Goal: Use online tool/utility: Utilize a website feature to perform a specific function

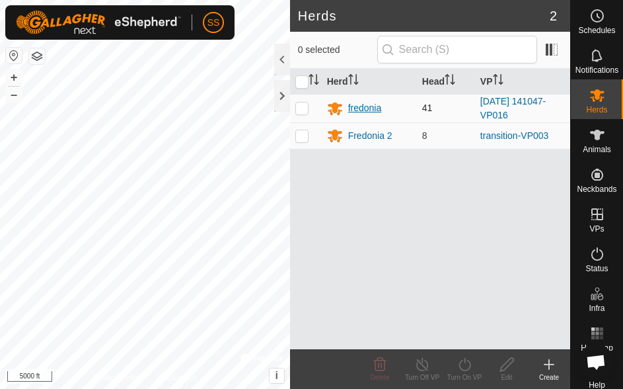
click at [358, 107] on div "fredonia" at bounding box center [365, 108] width 34 height 14
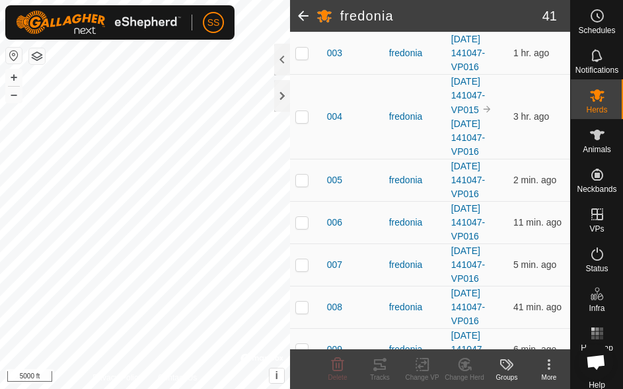
scroll to position [331, 0]
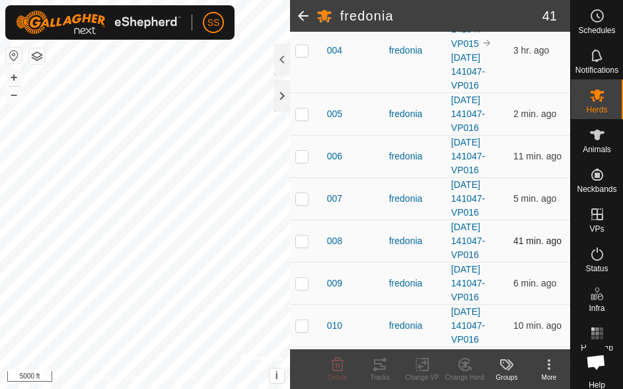
click at [302, 246] on p-checkbox at bounding box center [301, 240] width 13 height 11
checkbox input "true"
click at [392, 371] on tracks-svg-icon at bounding box center [380, 364] width 42 height 16
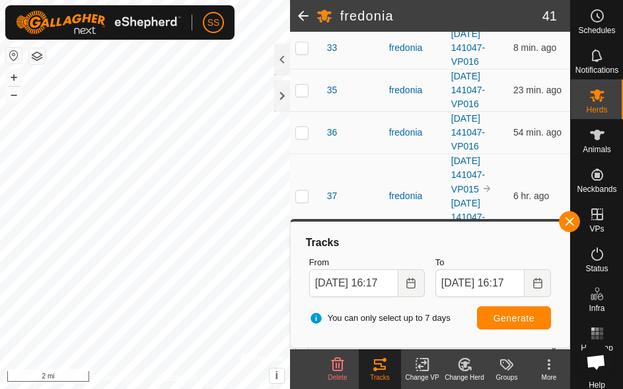
scroll to position [1190, 0]
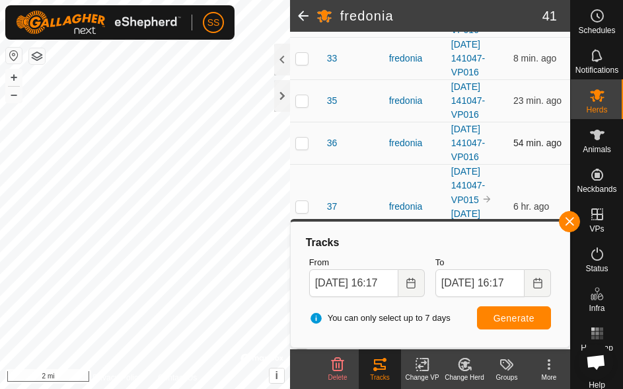
click at [295, 148] on p-checkbox at bounding box center [301, 142] width 13 height 11
click at [509, 317] on span "Generate" at bounding box center [514, 318] width 41 height 11
click at [0, 90] on html "SS Schedules Notifications Herds Animals Neckbands VPs Status Infra Heatmap Hel…" at bounding box center [311, 194] width 623 height 389
click at [301, 148] on p-checkbox at bounding box center [301, 142] width 13 height 11
checkbox input "false"
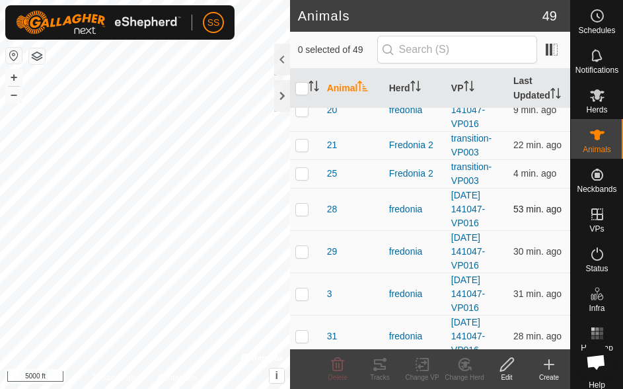
scroll to position [859, 0]
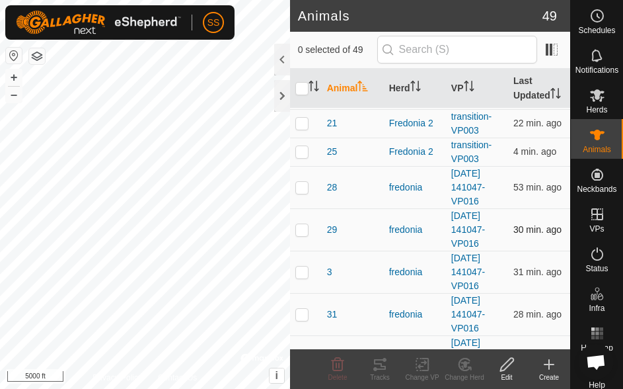
click at [301, 235] on p-checkbox at bounding box center [301, 229] width 13 height 11
checkbox input "true"
click at [385, 372] on div "Tracks" at bounding box center [380, 377] width 42 height 10
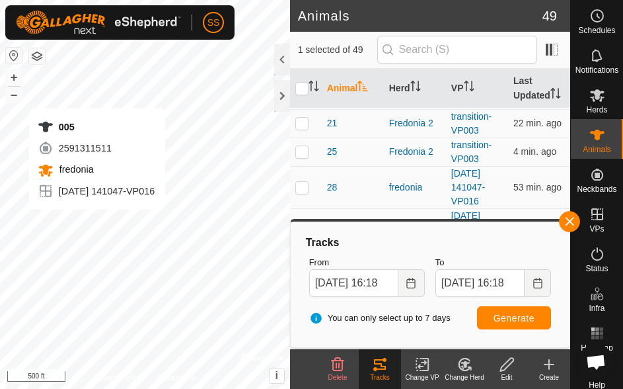
checkbox input "true"
checkbox input "false"
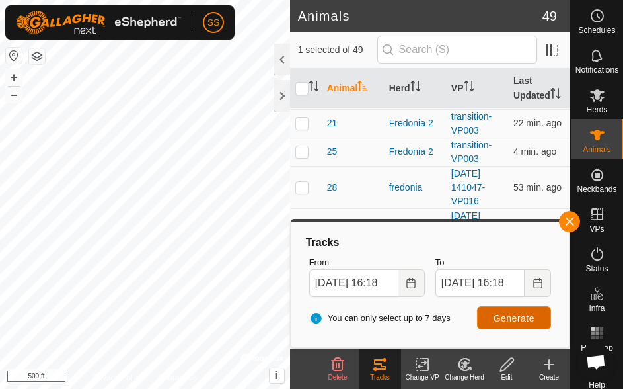
click at [510, 317] on span "Generate" at bounding box center [514, 318] width 41 height 11
click at [533, 317] on span "Generate" at bounding box center [514, 318] width 41 height 11
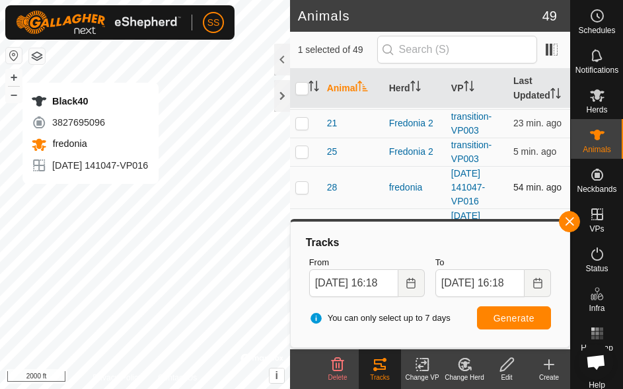
checkbox input "false"
checkbox input "true"
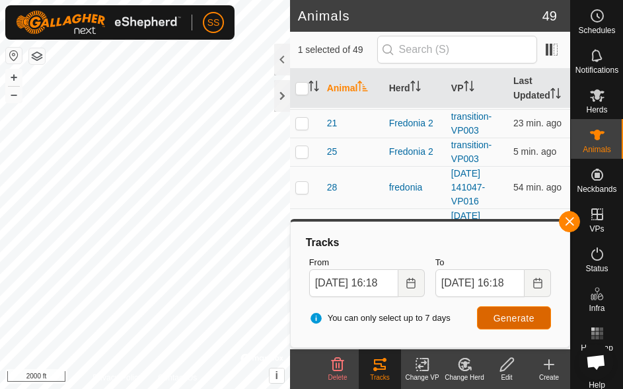
click at [518, 318] on span "Generate" at bounding box center [514, 318] width 41 height 11
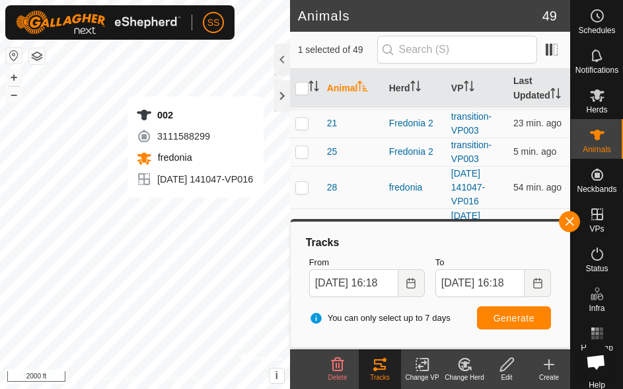
checkbox input "true"
checkbox input "false"
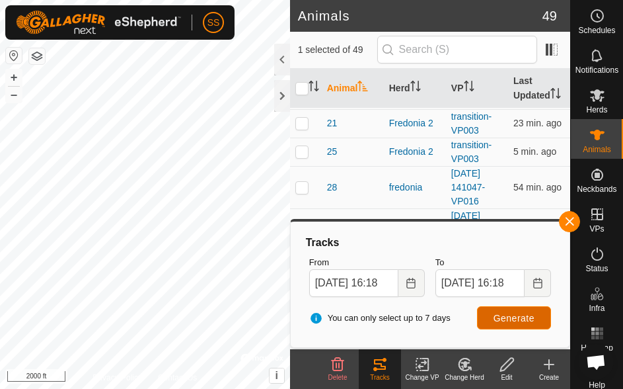
click at [510, 317] on span "Generate" at bounding box center [514, 318] width 41 height 11
click at [0, 282] on html "SS Schedules Notifications Herds Animals Neckbands VPs Status Infra Heatmap Hel…" at bounding box center [311, 194] width 623 height 389
click at [219, 388] on html "SS Schedules Notifications Herds Animals Neckbands VPs Status Infra Heatmap Hel…" at bounding box center [311, 194] width 623 height 389
click at [183, 374] on div "Privacy Policy Contact Us 49 3702599642 fredonia [DATE] 141047-VP016 + – ⇧ i © …" at bounding box center [145, 194] width 290 height 389
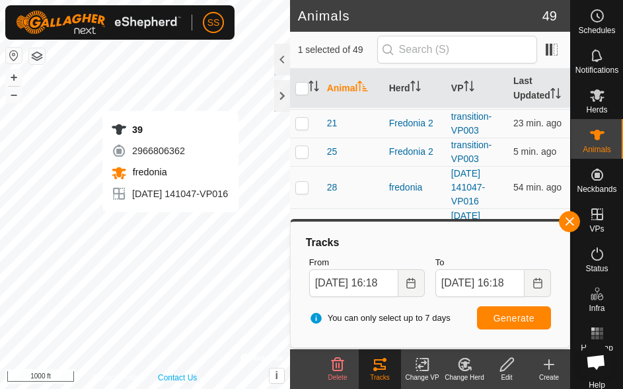
checkbox input "false"
checkbox input "true"
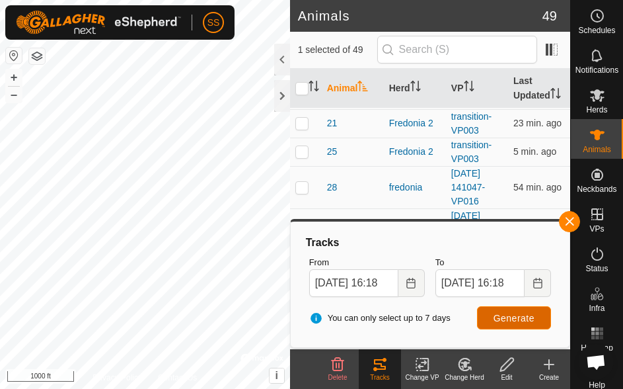
click at [526, 316] on span "Generate" at bounding box center [514, 318] width 41 height 11
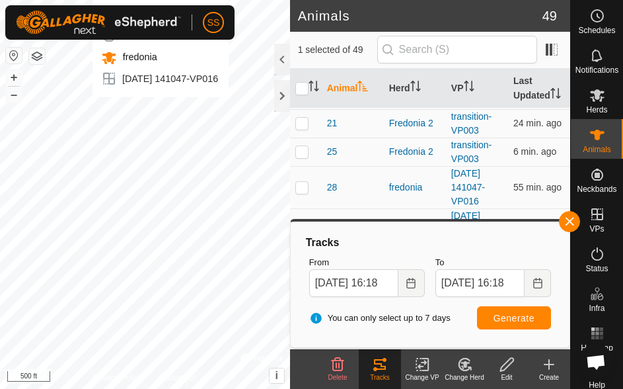
checkbox input "true"
checkbox input "false"
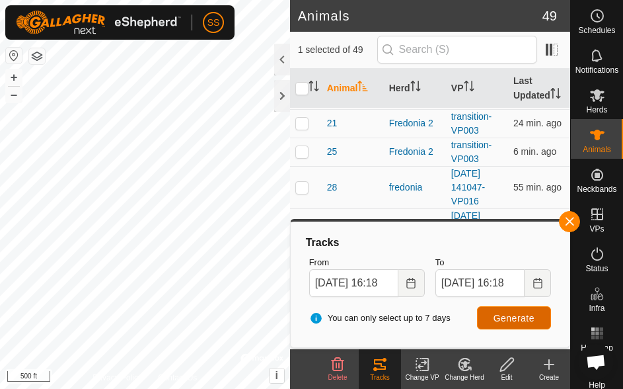
click at [513, 323] on span "Generate" at bounding box center [514, 318] width 41 height 11
checkbox input "false"
checkbox input "true"
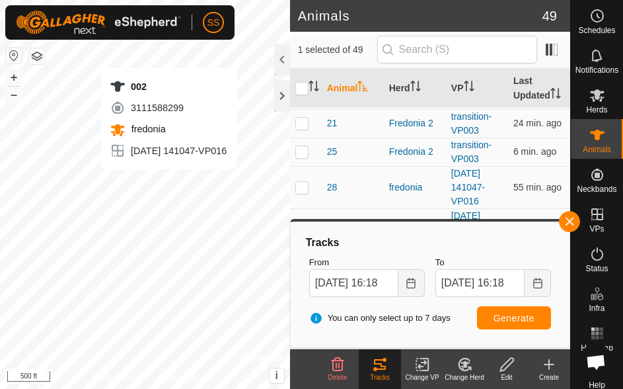
checkbox input "true"
checkbox input "false"
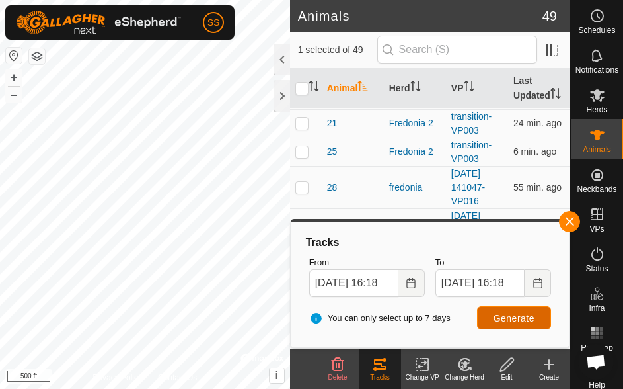
click at [521, 317] on span "Generate" at bounding box center [514, 318] width 41 height 11
click at [316, 288] on body "SS Schedules Notifications Herds Animals Neckbands VPs Status Infra Heatmap Hel…" at bounding box center [311, 194] width 623 height 389
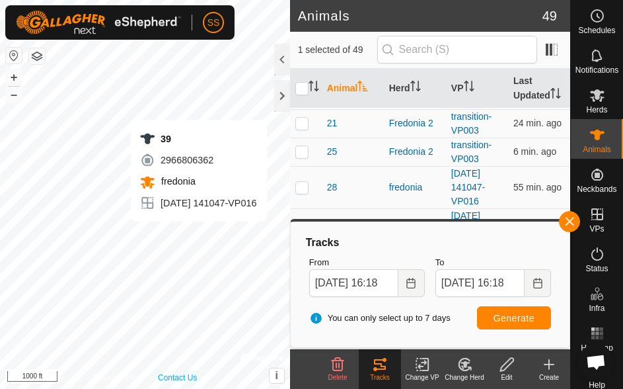
checkbox input "false"
checkbox input "true"
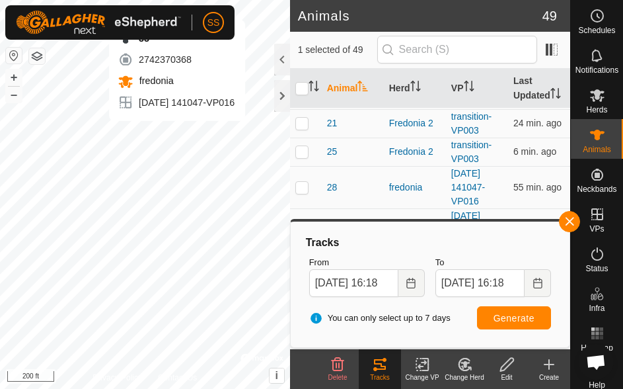
checkbox input "true"
checkbox input "false"
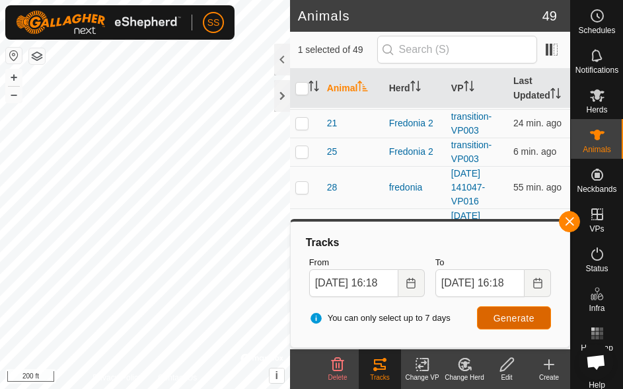
click at [512, 320] on span "Generate" at bounding box center [514, 318] width 41 height 11
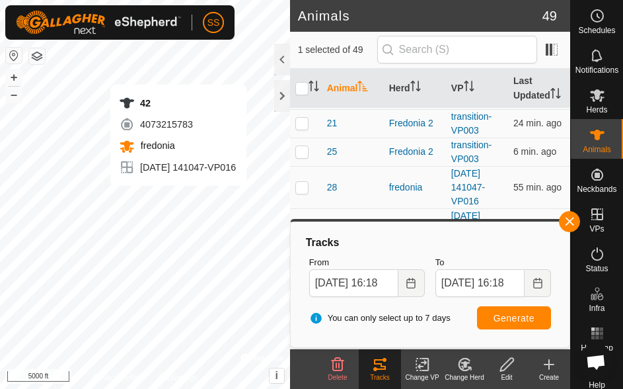
checkbox input "false"
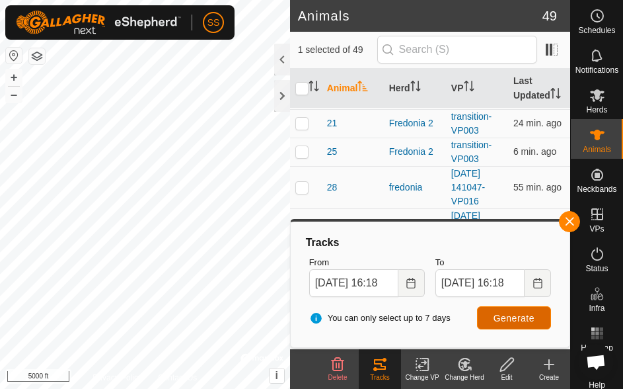
click at [505, 316] on span "Generate" at bounding box center [514, 318] width 41 height 11
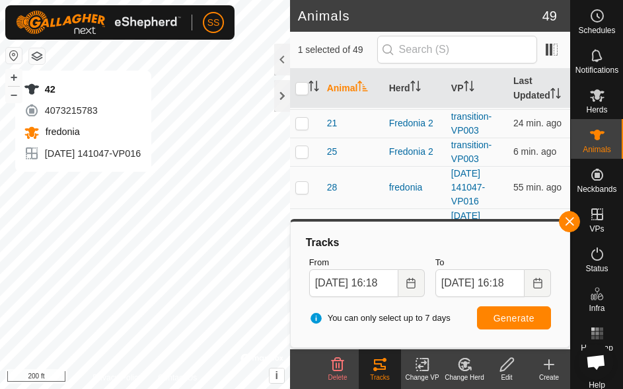
checkbox input "false"
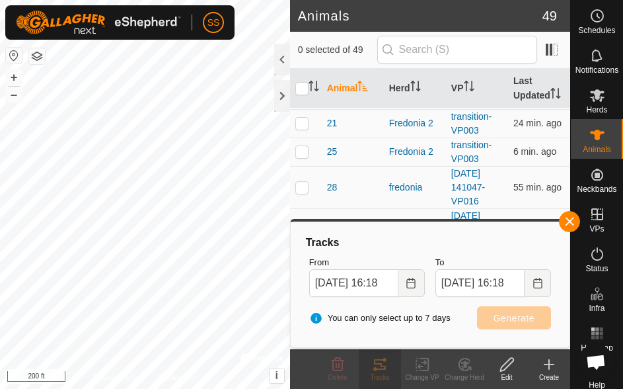
checkbox input "true"
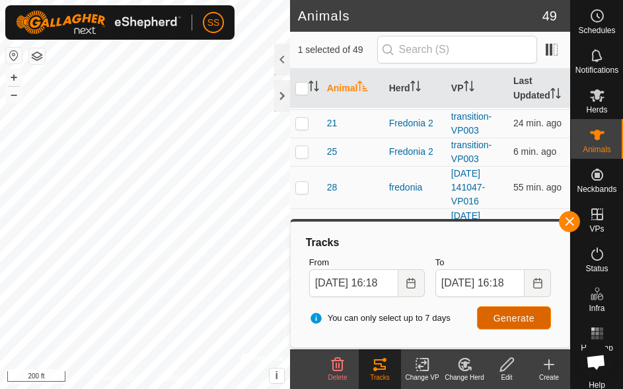
click at [504, 317] on span "Generate" at bounding box center [514, 318] width 41 height 11
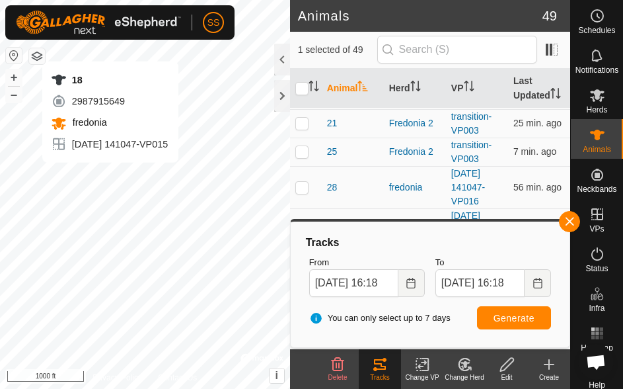
checkbox input "true"
checkbox input "false"
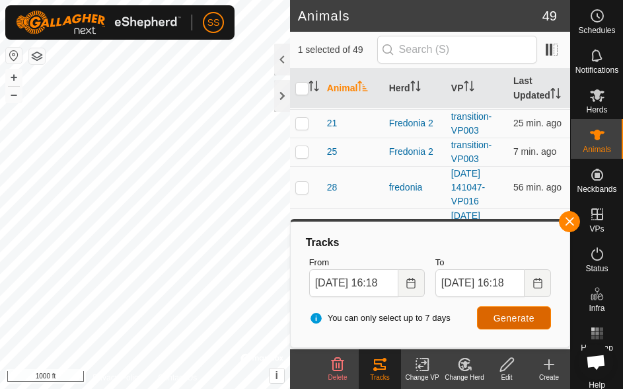
click at [517, 318] on span "Generate" at bounding box center [514, 318] width 41 height 11
click at [326, 127] on div "Animals 49 1 selected of 49 Animal Herd VP Last Updated 001 fredonia [DATE] 141…" at bounding box center [285, 194] width 570 height 389
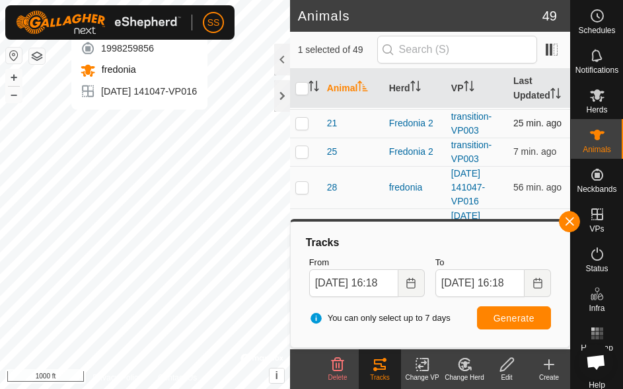
checkbox input "true"
checkbox input "false"
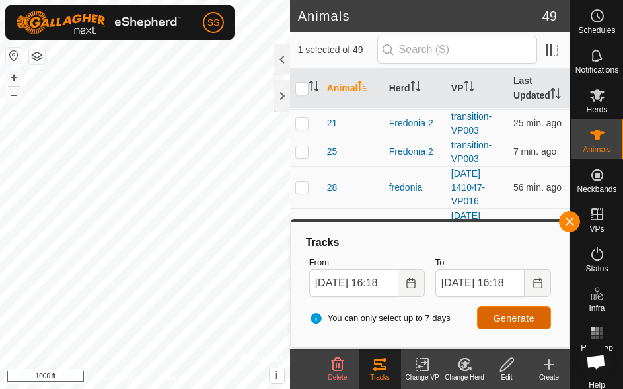
click at [522, 315] on span "Generate" at bounding box center [514, 318] width 41 height 11
click at [287, 84] on div "Animals 49 1 selected of 49 Animal Herd VP Last Updated 001 fredonia [DATE] 141…" at bounding box center [285, 194] width 570 height 389
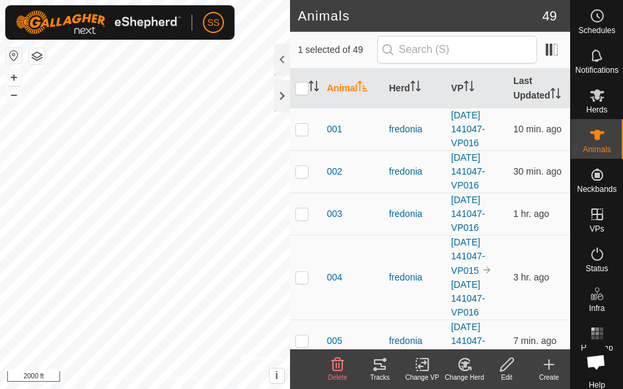
click at [393, 364] on tracks-svg-icon at bounding box center [380, 364] width 42 height 16
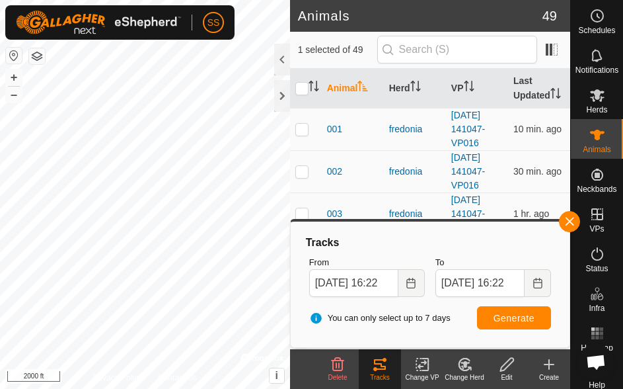
checkbox input "false"
checkbox input "true"
click at [506, 323] on button "Generate" at bounding box center [514, 317] width 74 height 23
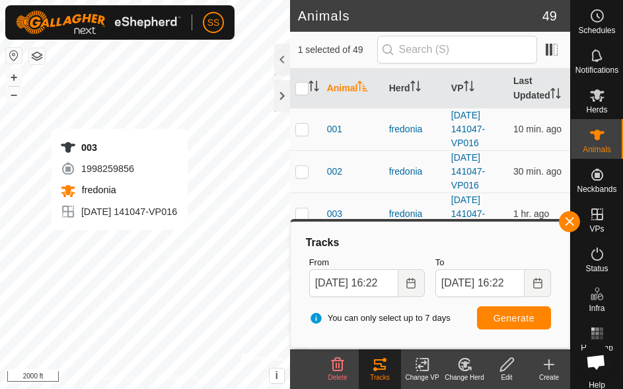
checkbox input "true"
checkbox input "false"
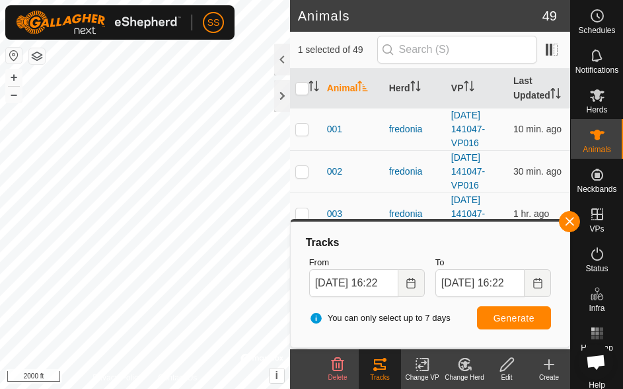
checkbox input "false"
checkbox input "true"
click at [528, 319] on span "Generate" at bounding box center [514, 318] width 41 height 11
click at [344, 283] on input "[DATE] 16:22" at bounding box center [353, 283] width 89 height 28
type input "[DATE] 16:22"
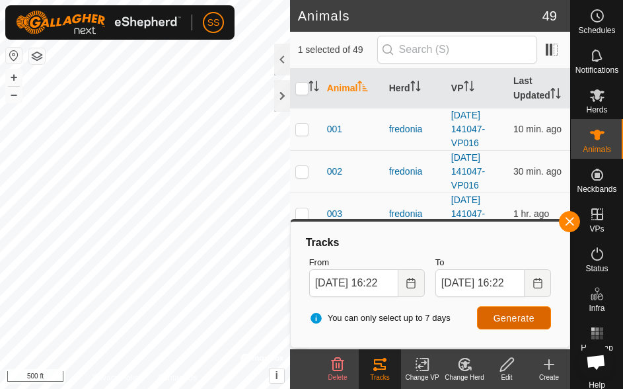
click at [514, 307] on button "Generate" at bounding box center [514, 317] width 74 height 23
checkbox input "false"
checkbox input "true"
click at [533, 318] on span "Generate" at bounding box center [514, 318] width 41 height 11
